Goal: Understand process/instructions: Learn how to perform a task or action

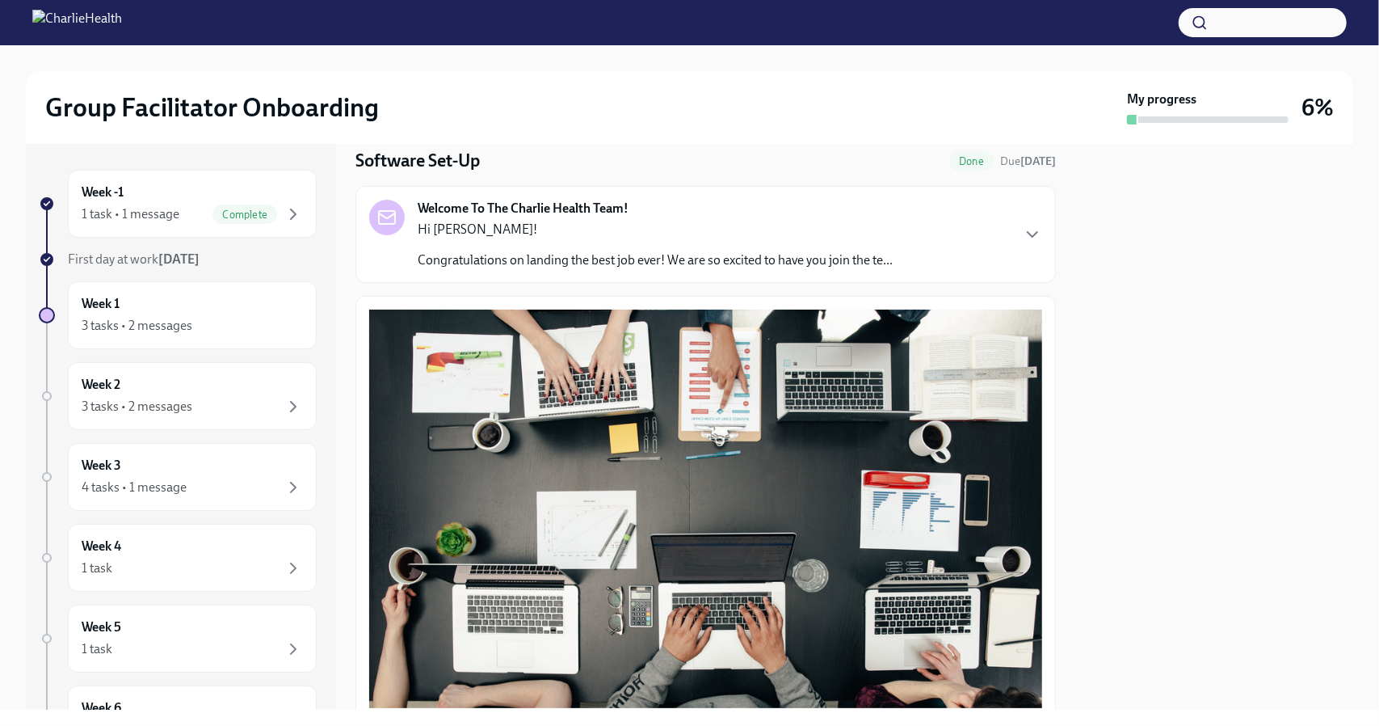
scroll to position [55, 0]
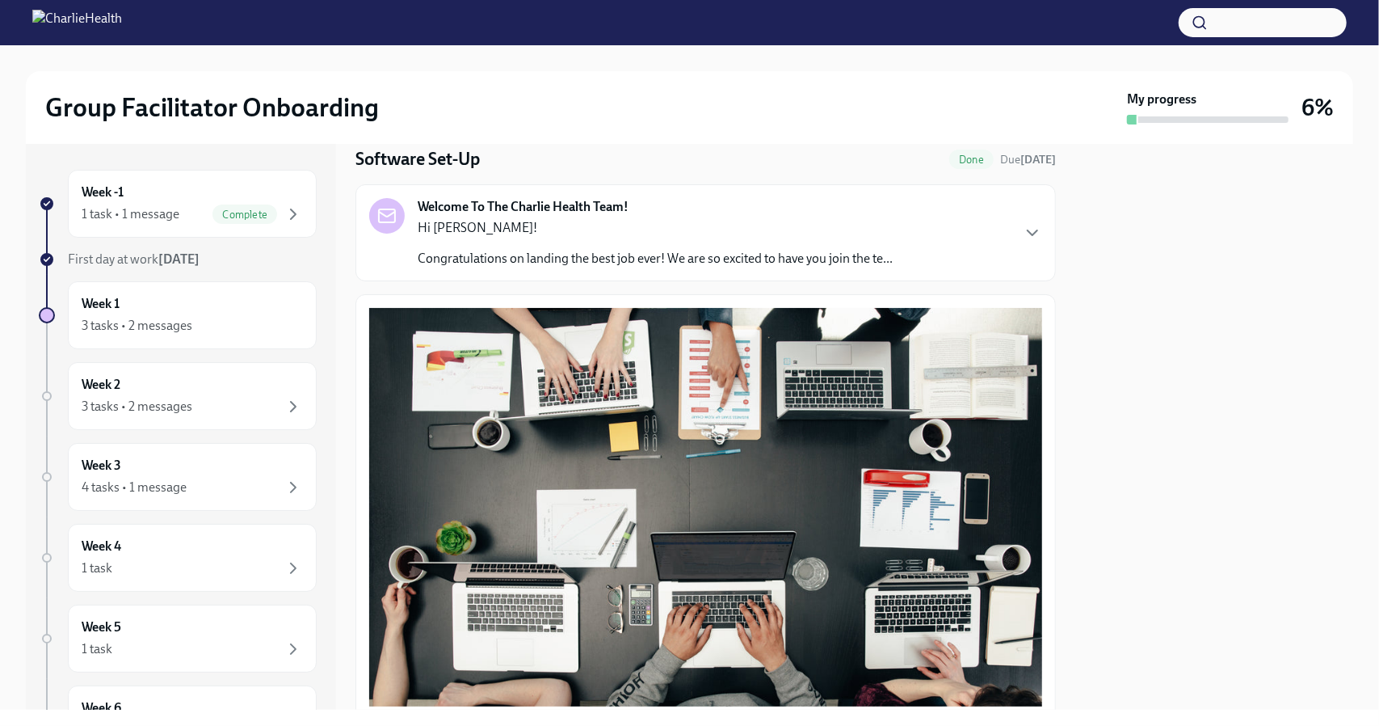
drag, startPoint x: 1057, startPoint y: 267, endPoint x: 1065, endPoint y: 382, distance: 115.0
click at [1065, 382] on div "Week -1 1 task • 1 message Complete First day at work [DATE] Week 1 3 tasks • 2…" at bounding box center [690, 427] width 1328 height 566
click at [1135, 335] on div at bounding box center [1215, 427] width 278 height 566
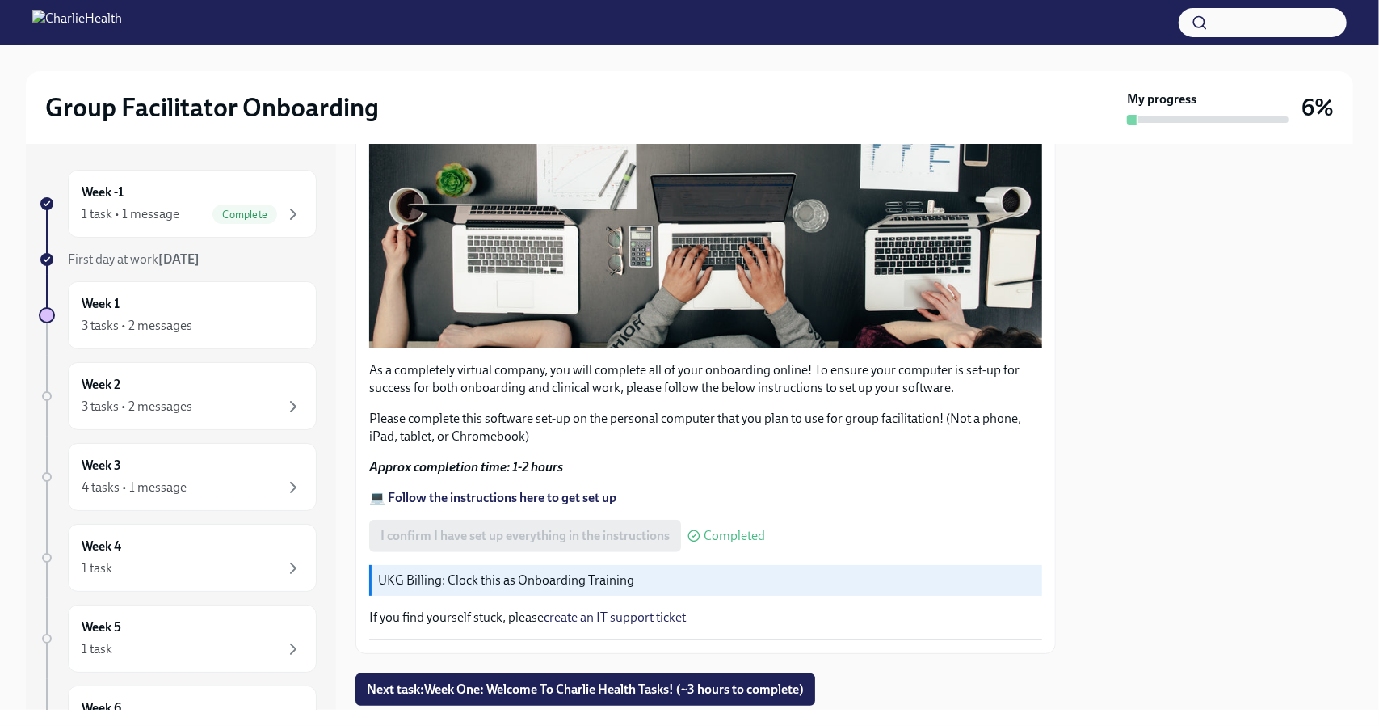
scroll to position [453, 0]
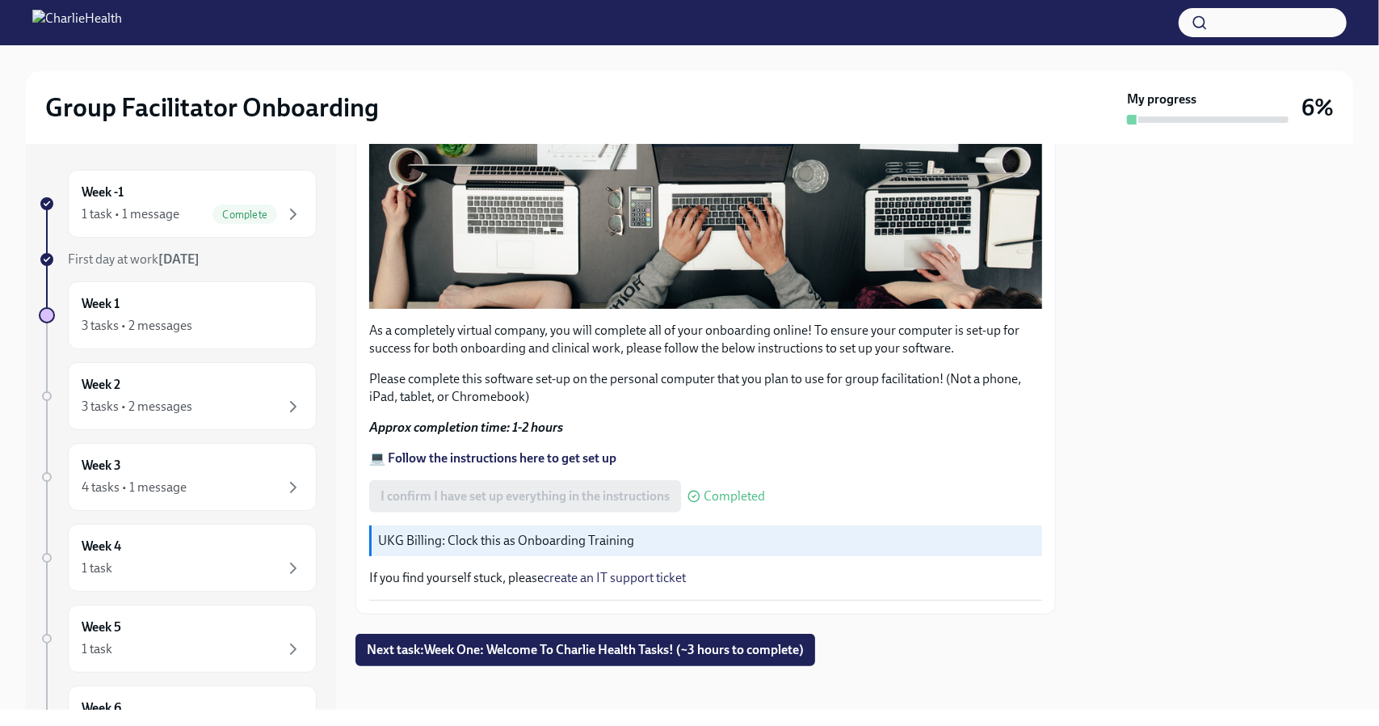
click at [475, 537] on p "UKG Billing: Clock this as Onboarding Training" at bounding box center [707, 541] width 658 height 18
click at [436, 532] on p "UKG Billing: Clock this as Onboarding Training" at bounding box center [707, 541] width 658 height 18
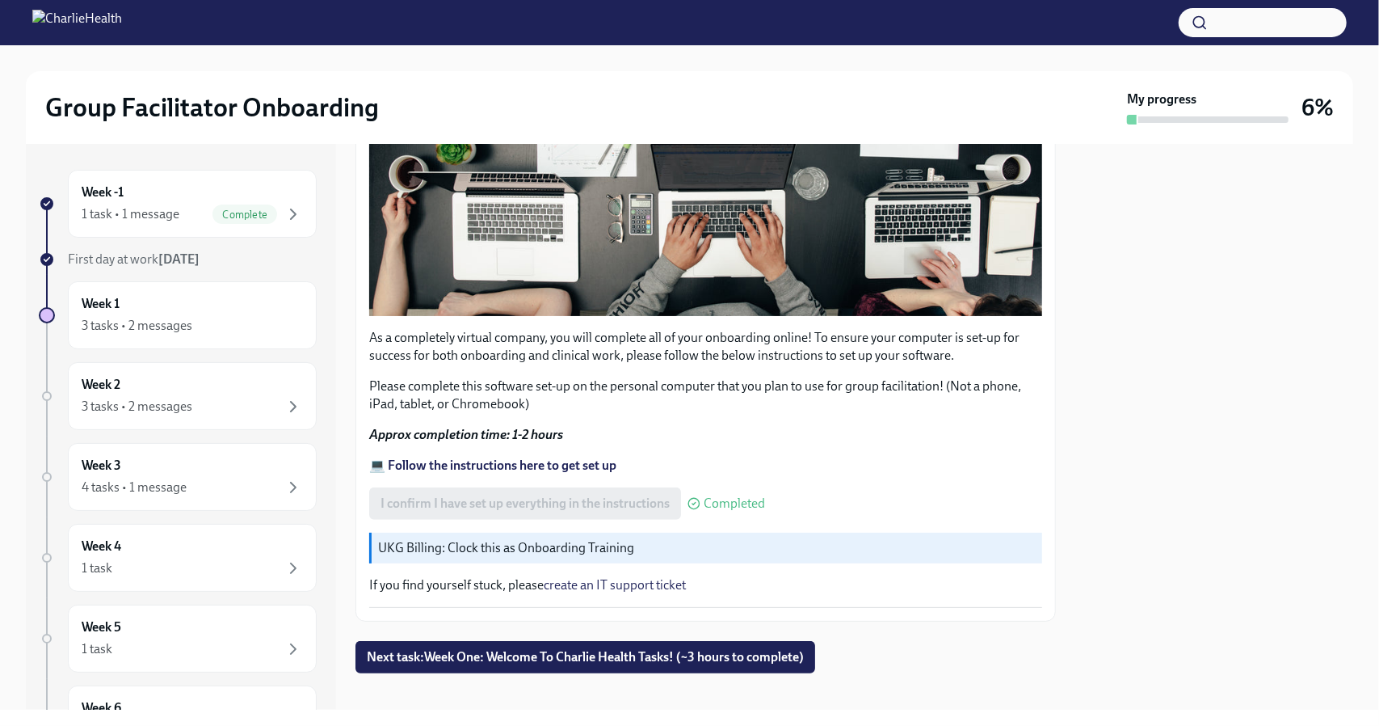
scroll to position [449, 0]
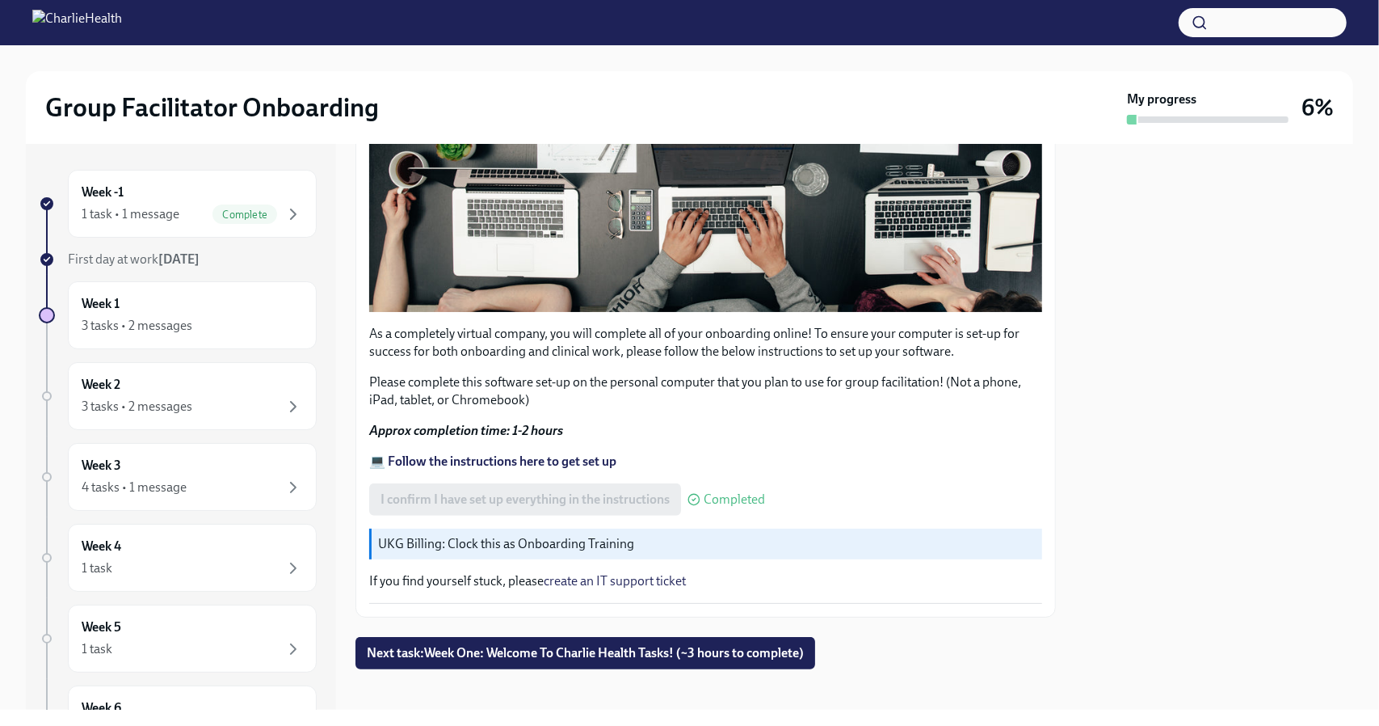
click at [414, 529] on div "UKG Billing: Clock this as Onboarding Training" at bounding box center [705, 544] width 673 height 31
click at [415, 537] on p "UKG Billing: Clock this as Onboarding Training" at bounding box center [707, 544] width 658 height 18
click at [415, 536] on p "UKG Billing: Clock this as Onboarding Training" at bounding box center [707, 544] width 658 height 18
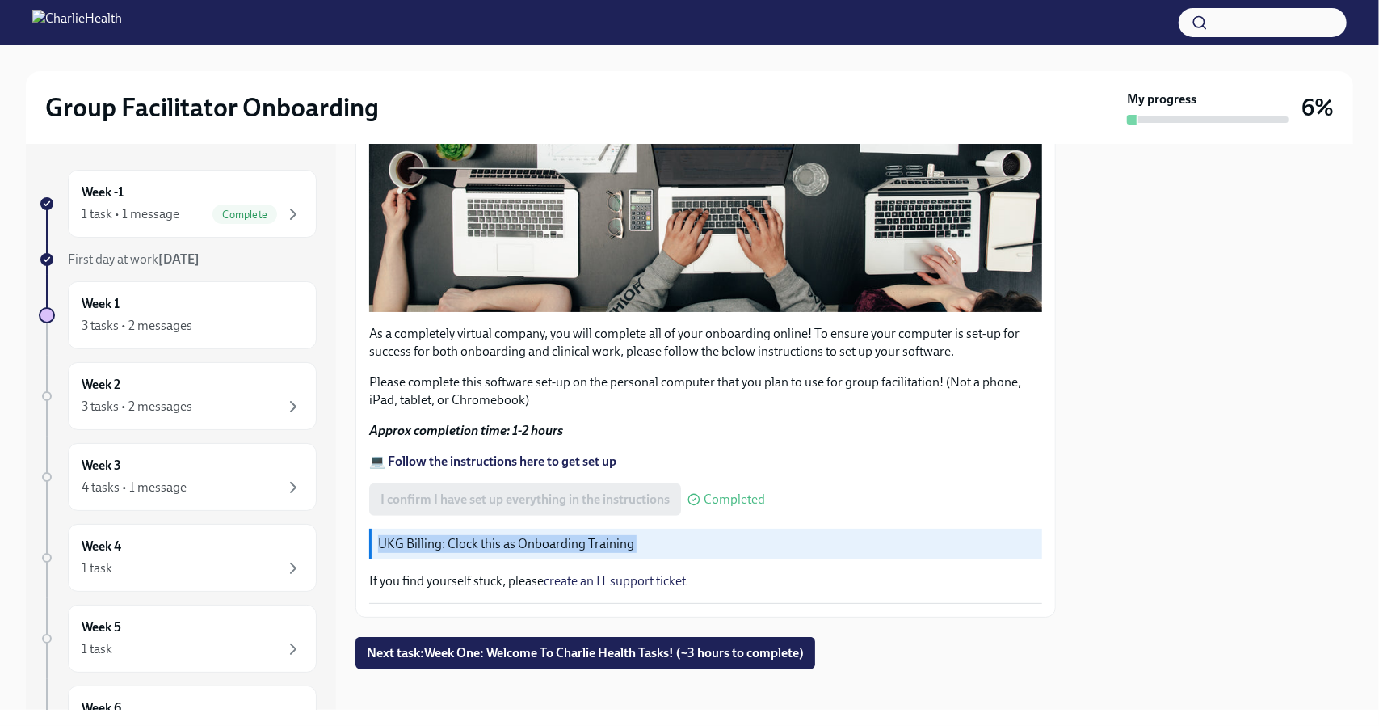
click at [444, 550] on div "UKG Billing: Clock this as Onboarding Training" at bounding box center [705, 544] width 673 height 31
click at [186, 316] on div "3 tasks • 2 messages" at bounding box center [192, 325] width 221 height 19
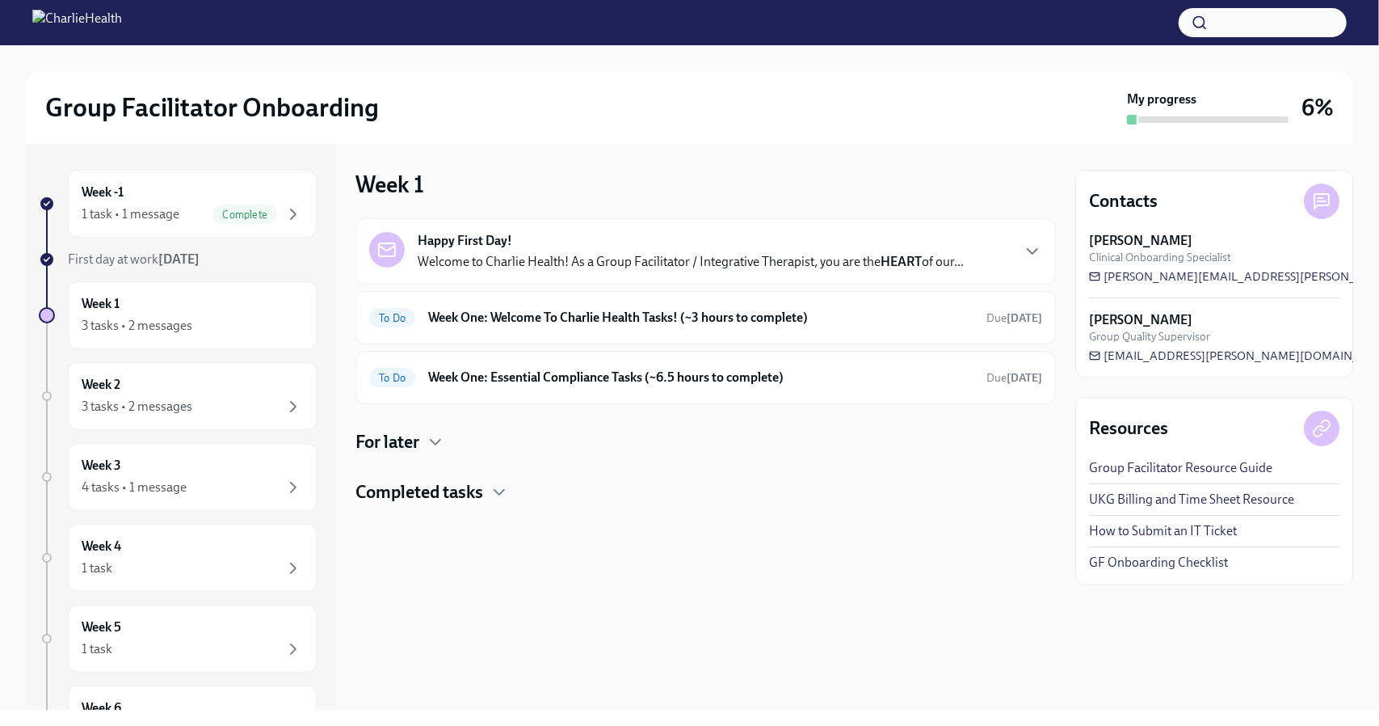
click at [1136, 494] on link "UKG Billing and Time Sheet Resource" at bounding box center [1191, 500] width 205 height 18
